Goal: Task Accomplishment & Management: Manage account settings

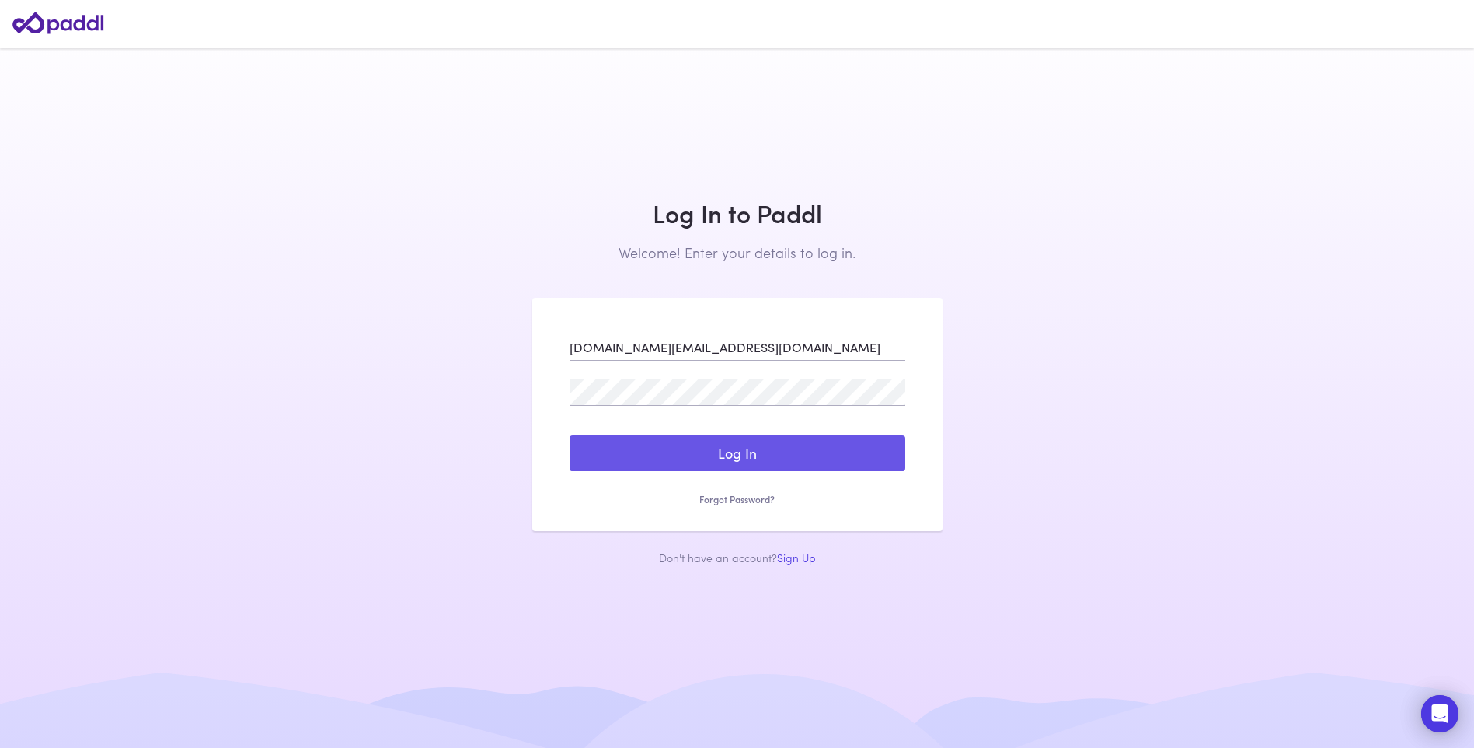
click at [724, 454] on button "Log In" at bounding box center [738, 453] width 336 height 36
